Goal: Navigation & Orientation: Go to known website

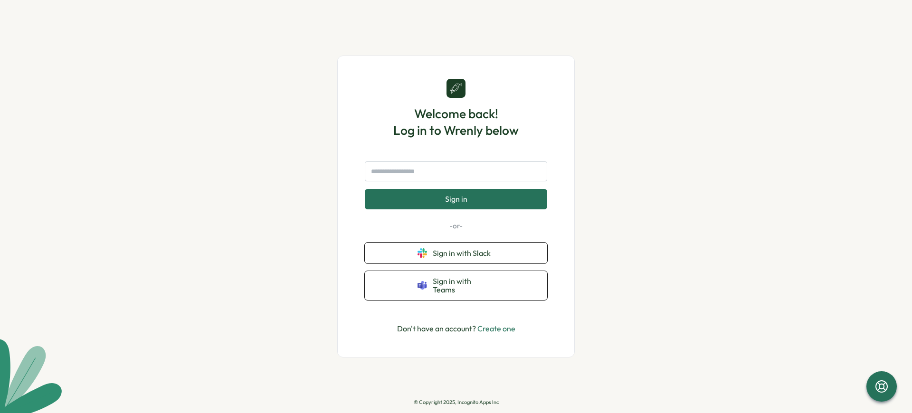
click at [456, 402] on p "© Copyright 2025, Incognito Apps Inc" at bounding box center [456, 402] width 85 height 6
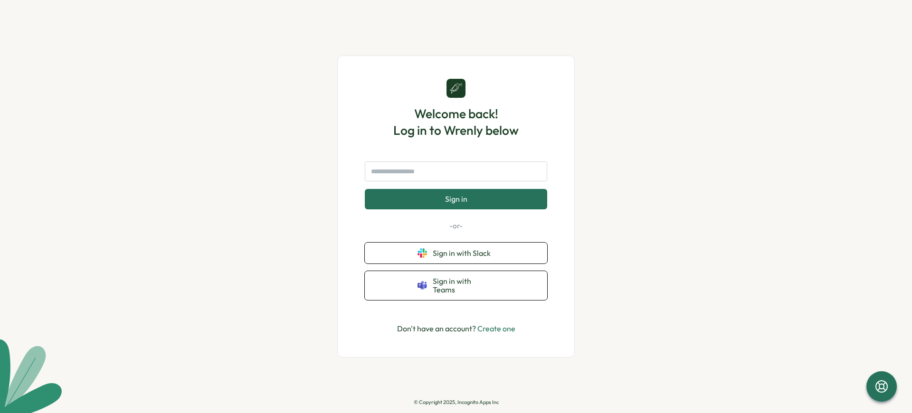
click at [456, 402] on p "© Copyright 2025, Incognito Apps Inc" at bounding box center [456, 402] width 85 height 6
click at [456, 203] on span "Sign in" at bounding box center [456, 199] width 22 height 9
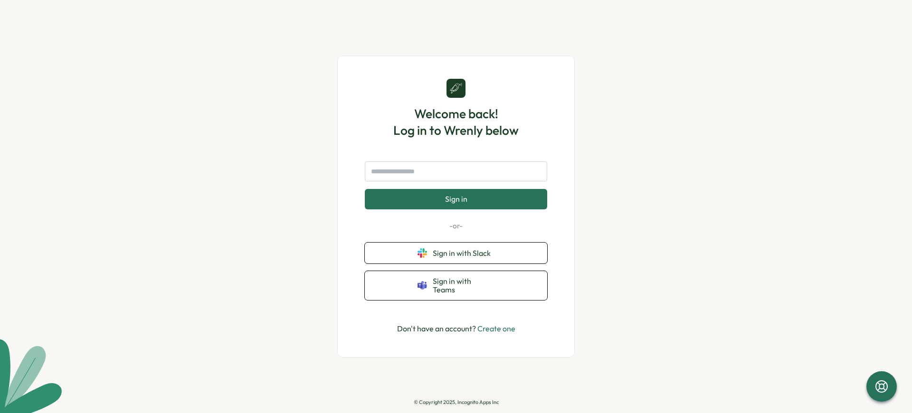
click at [456, 402] on p "© Copyright 2025, Incognito Apps Inc" at bounding box center [456, 402] width 85 height 6
click at [456, 203] on span "Sign in" at bounding box center [456, 199] width 22 height 9
click at [456, 402] on p "© Copyright 2025, Incognito Apps Inc" at bounding box center [456, 402] width 85 height 6
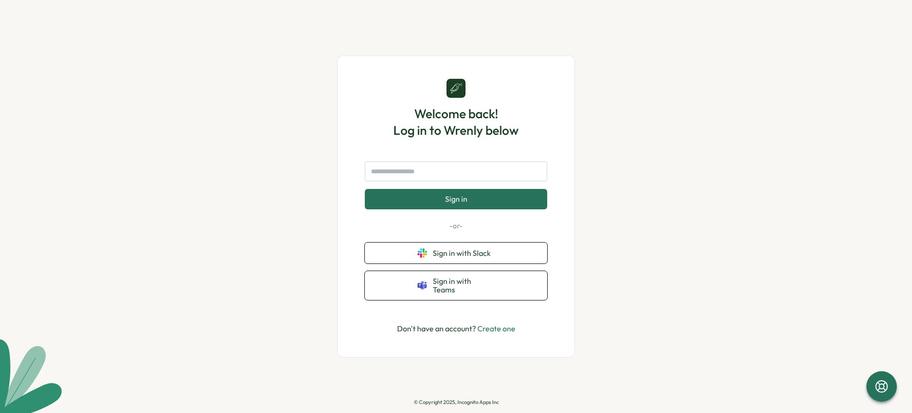
click at [456, 402] on p "© Copyright 2025, Incognito Apps Inc" at bounding box center [456, 402] width 85 height 6
click at [456, 203] on span "Sign in" at bounding box center [456, 199] width 22 height 9
click at [456, 402] on p "© Copyright 2025, Incognito Apps Inc" at bounding box center [456, 402] width 85 height 6
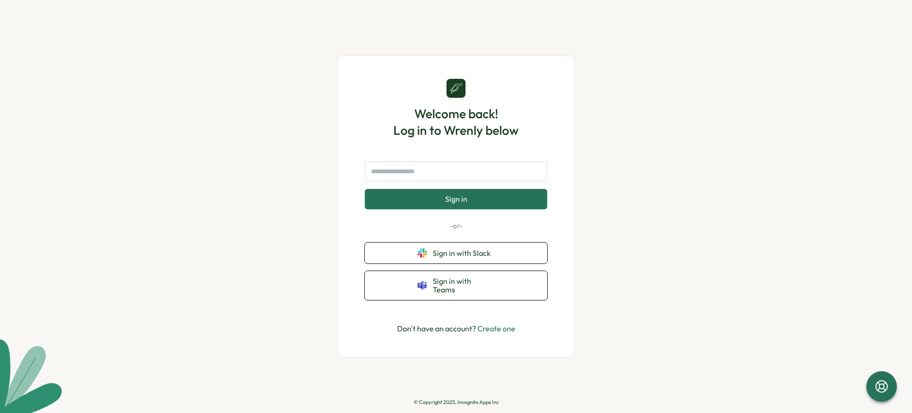
click at [456, 203] on span "Sign in" at bounding box center [456, 199] width 22 height 9
click at [456, 402] on p "© Copyright 2025, Incognito Apps Inc" at bounding box center [456, 402] width 85 height 6
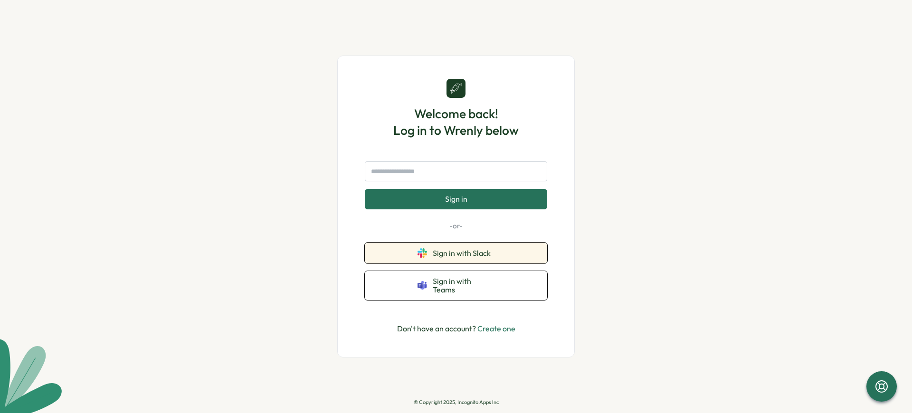
click at [464, 257] on span "Sign in with Slack" at bounding box center [464, 253] width 62 height 9
click at [456, 402] on p "© Copyright 2025, Incognito Apps Inc" at bounding box center [456, 402] width 85 height 6
